Goal: Task Accomplishment & Management: Manage account settings

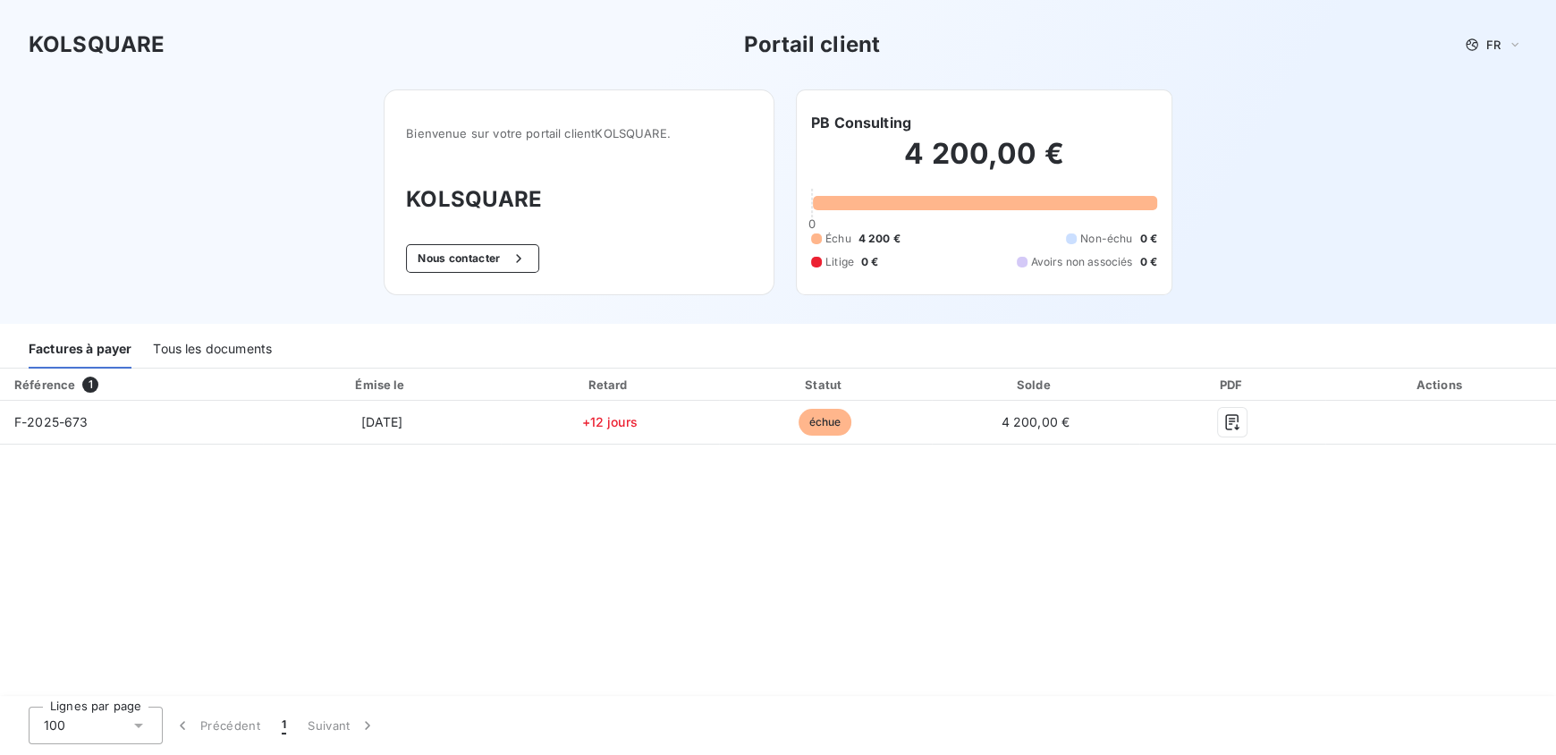
click at [200, 356] on div "Tous les documents" at bounding box center [212, 350] width 119 height 38
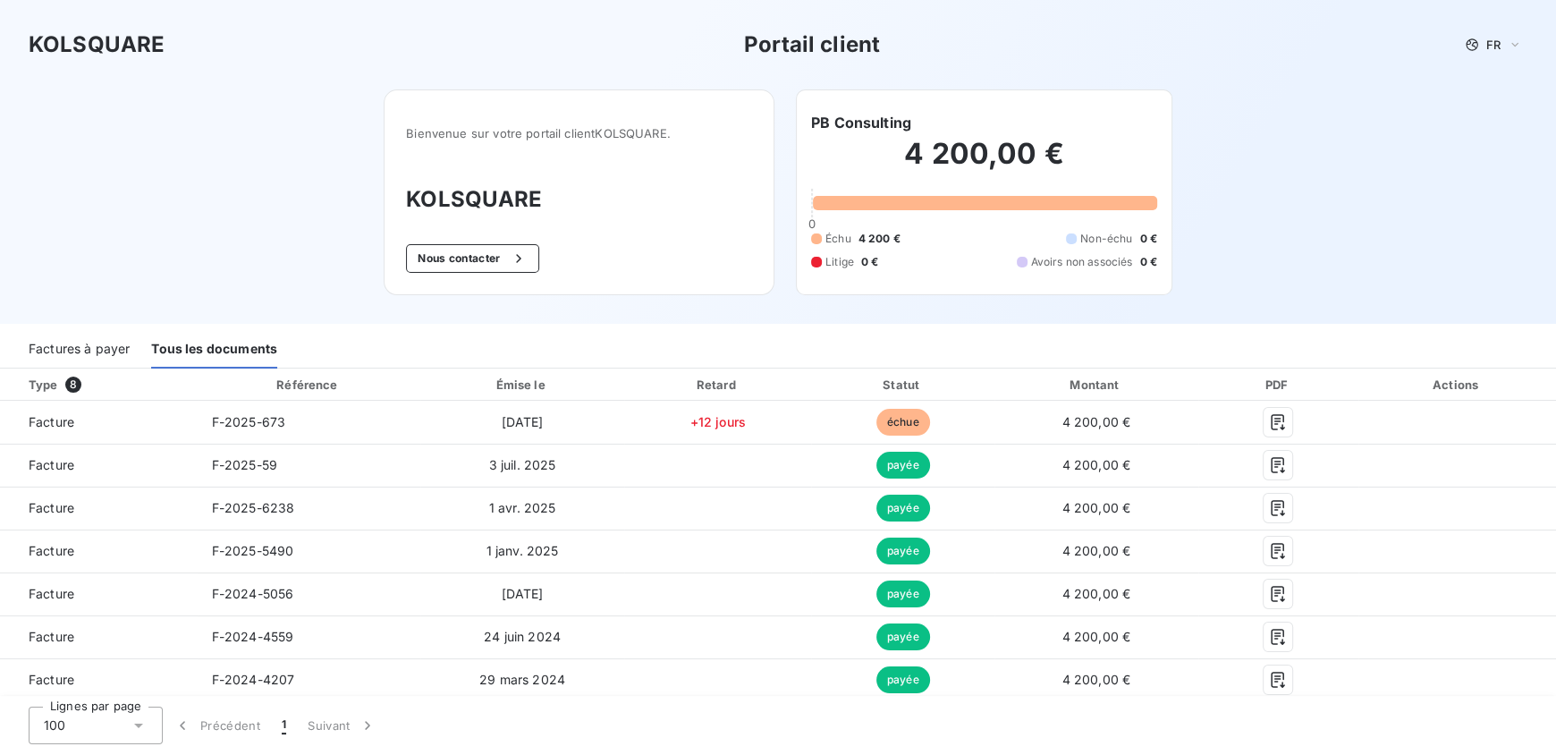
click at [95, 342] on div "Factures à payer" at bounding box center [79, 350] width 101 height 38
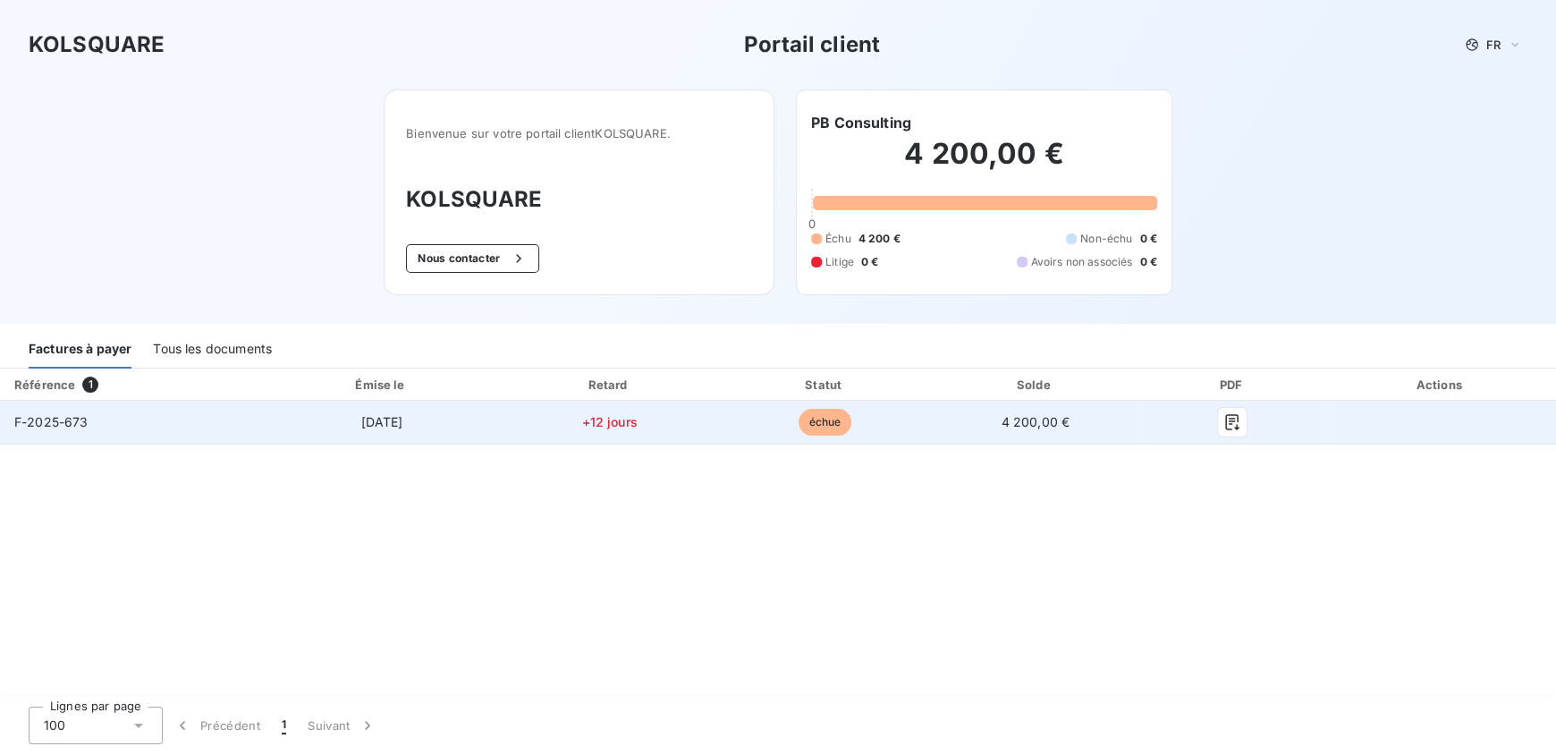
click at [60, 424] on span "F-2025-673" at bounding box center [51, 421] width 74 height 15
click at [1234, 418] on icon "button" at bounding box center [1232, 422] width 18 height 18
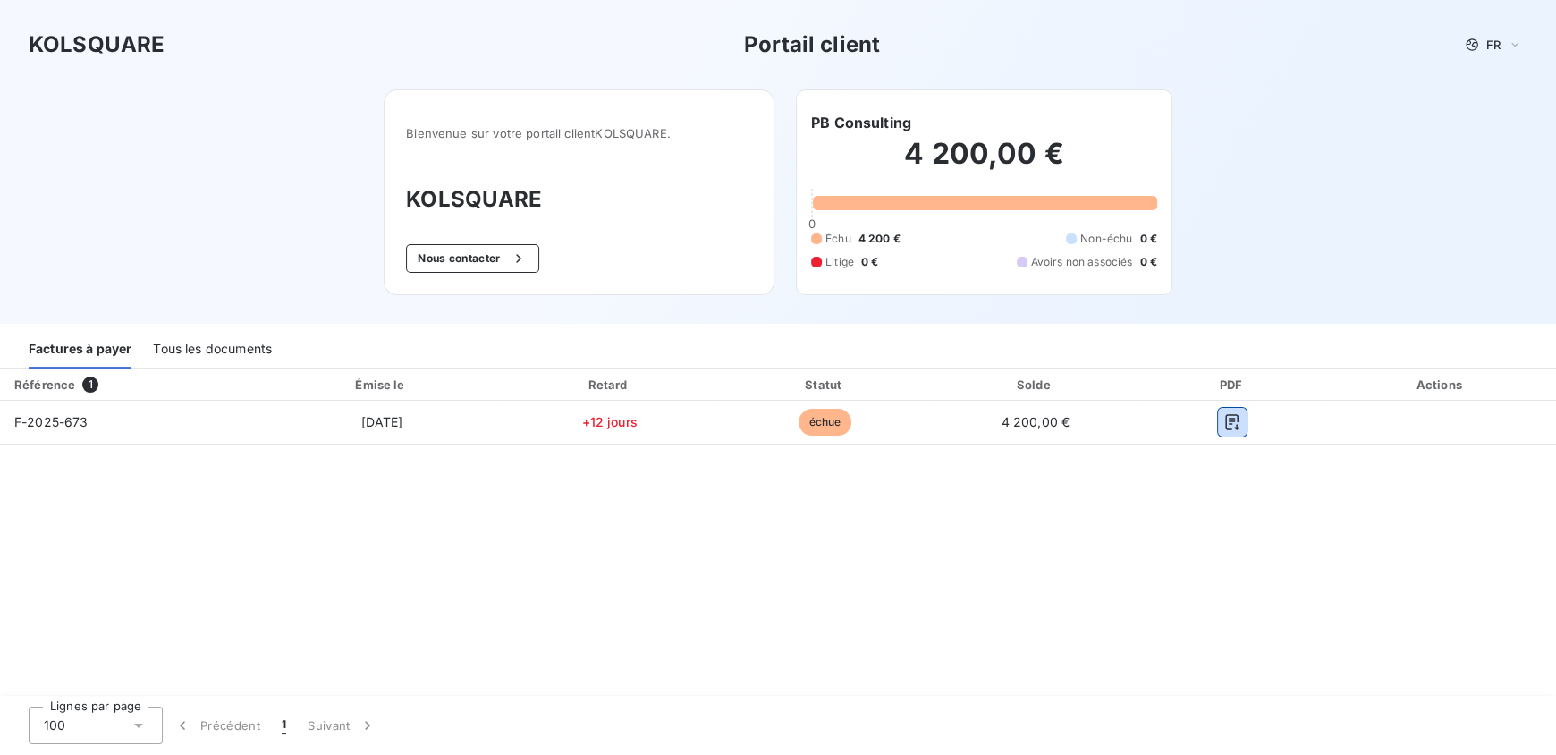
click at [194, 338] on div "Tous les documents" at bounding box center [212, 350] width 119 height 38
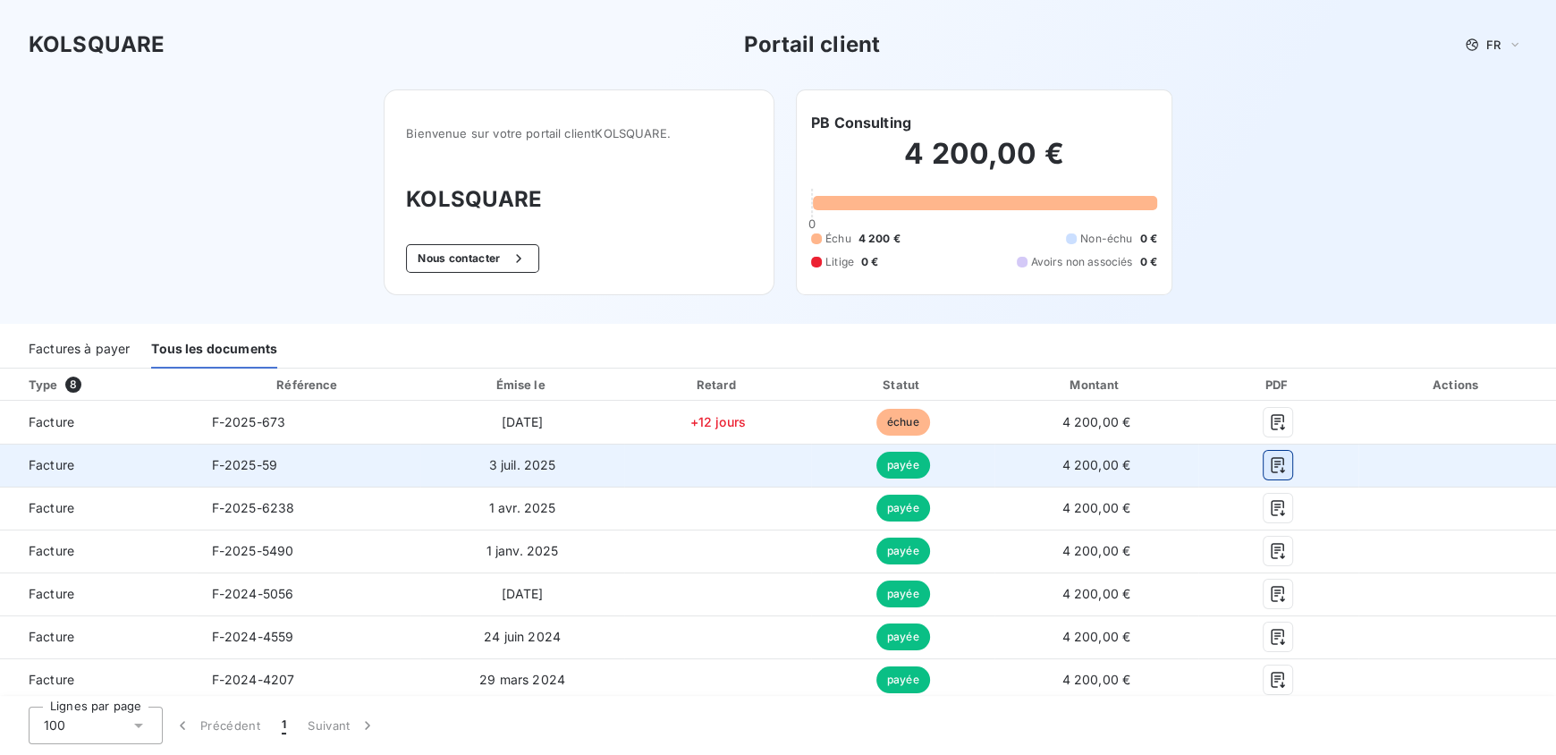
click at [1269, 471] on icon "button" at bounding box center [1278, 465] width 18 height 18
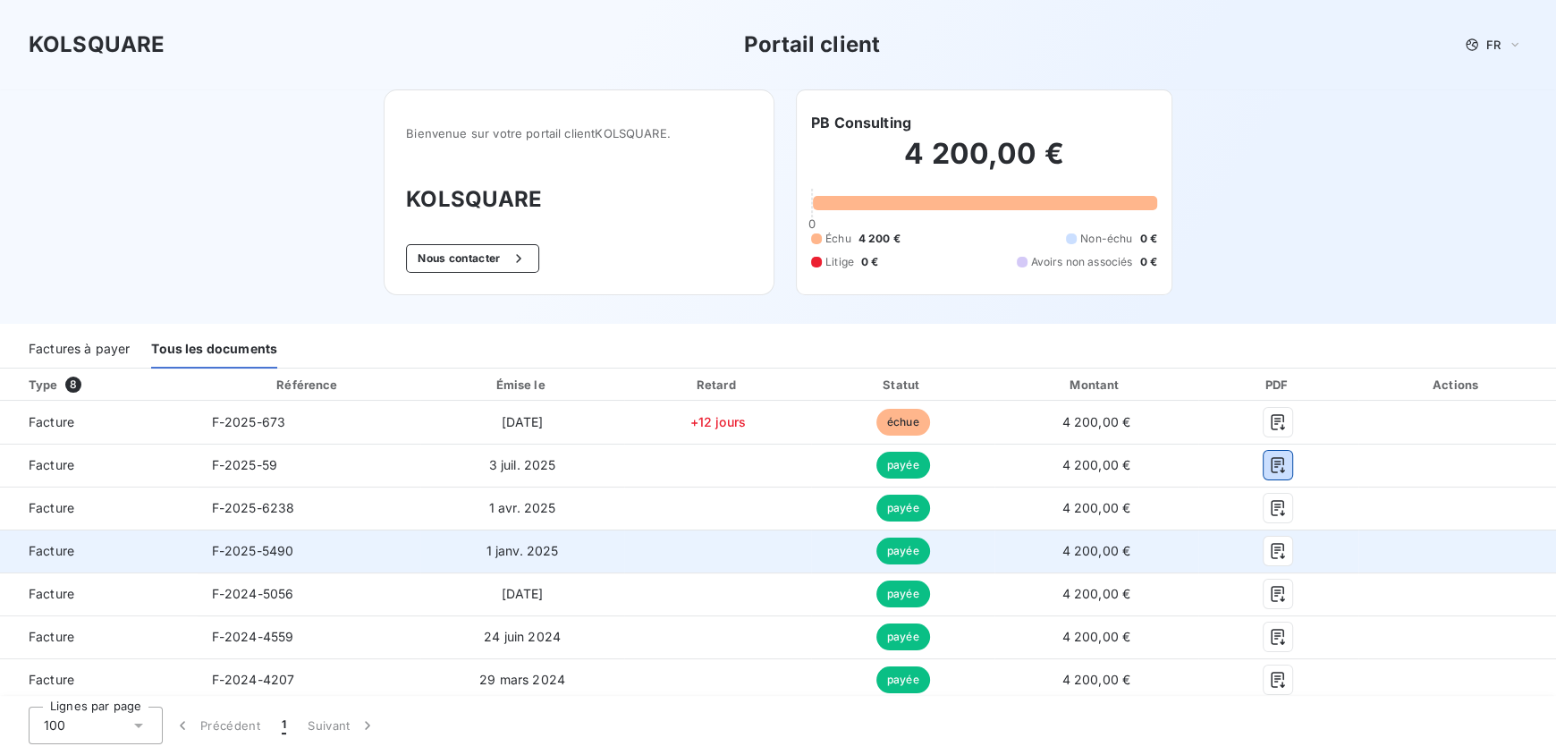
scroll to position [46, 0]
